Goal: Find specific page/section: Find specific page/section

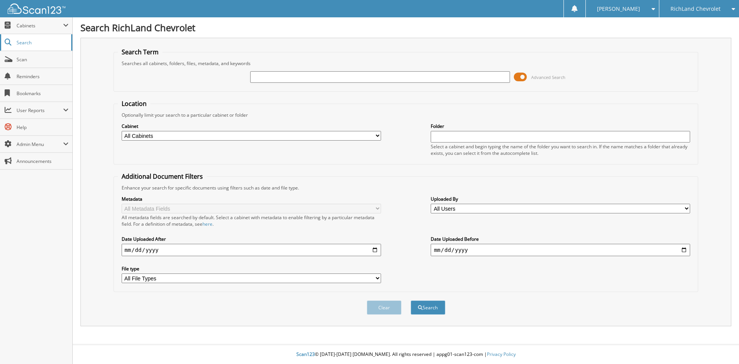
click at [29, 42] on span "Search" at bounding box center [42, 42] width 51 height 7
click at [28, 27] on span "Cabinets" at bounding box center [40, 25] width 47 height 7
drag, startPoint x: 29, startPoint y: 23, endPoint x: 32, endPoint y: 8, distance: 14.9
click at [29, 21] on span "Cabinets" at bounding box center [36, 25] width 72 height 17
click at [32, 7] on img at bounding box center [37, 8] width 58 height 10
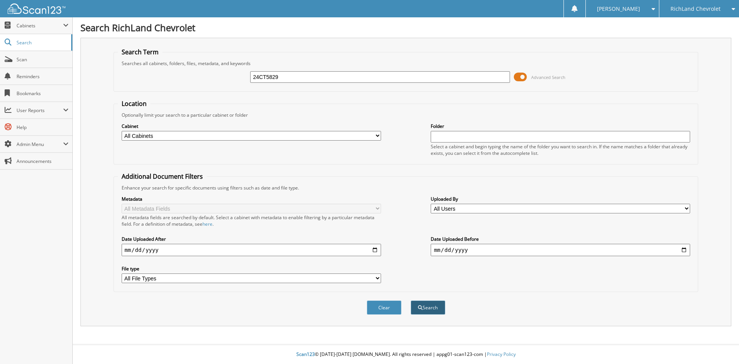
type input "24CT5829"
click at [428, 303] on button "Search" at bounding box center [428, 307] width 35 height 14
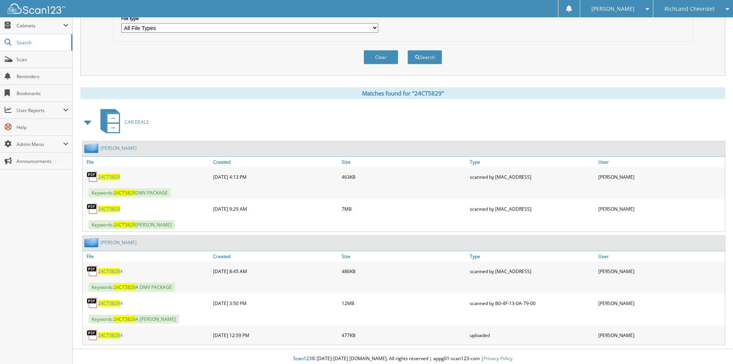
scroll to position [255, 0]
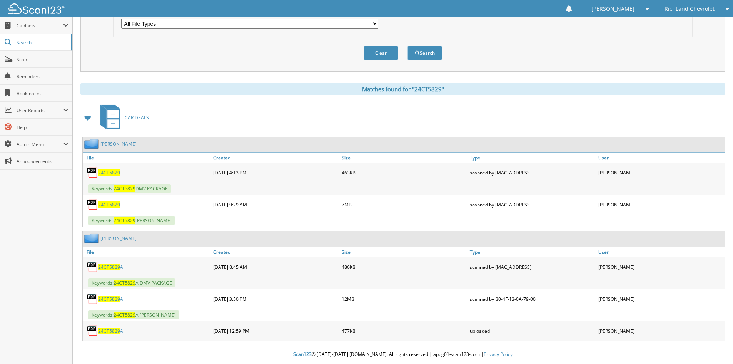
click at [111, 203] on span "24CT5829" at bounding box center [109, 204] width 22 height 7
click at [486, 47] on div "Clear Search" at bounding box center [403, 52] width 580 height 31
